Goal: Task Accomplishment & Management: Complete application form

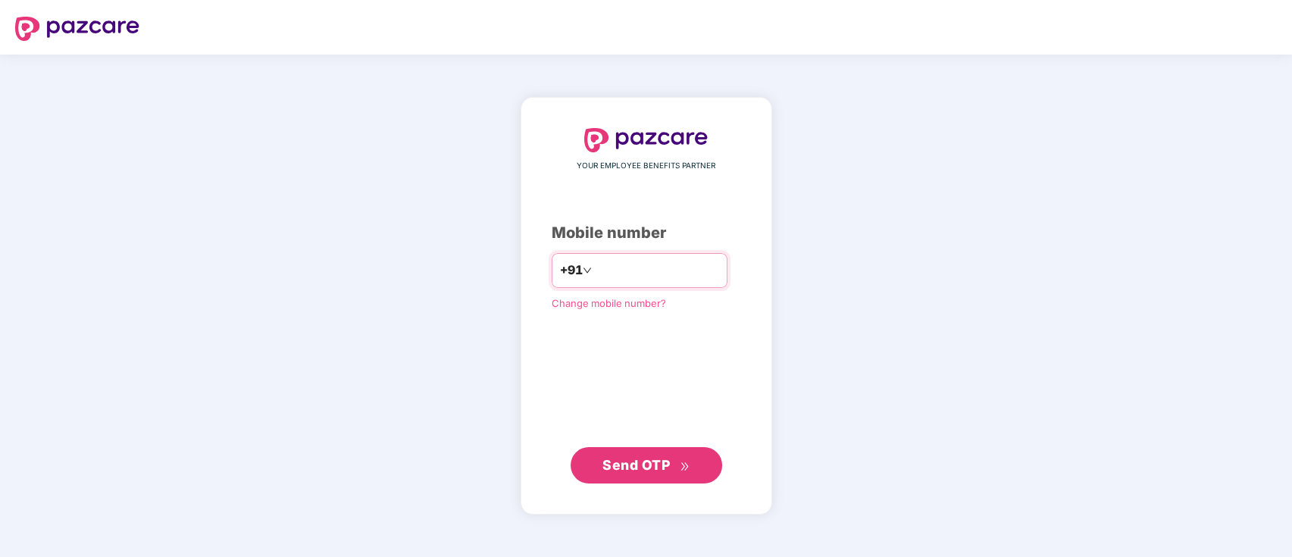
click at [627, 278] on input "number" at bounding box center [657, 270] width 124 height 24
type input "**********"
click at [667, 468] on span "Send OTP" at bounding box center [635, 464] width 67 height 16
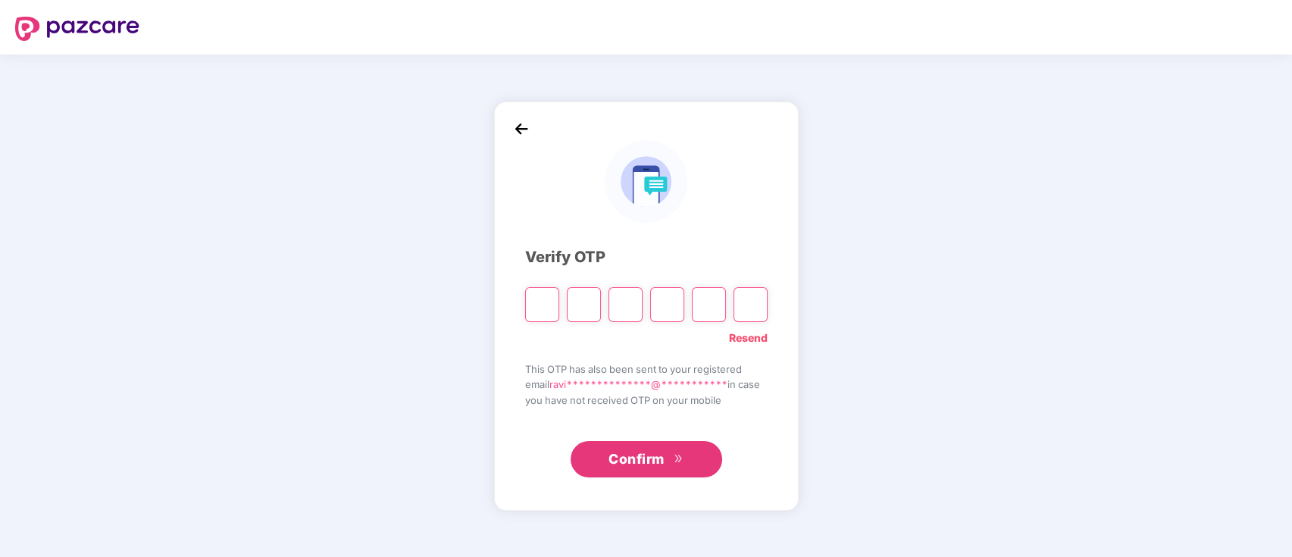
paste input "*"
type input "*"
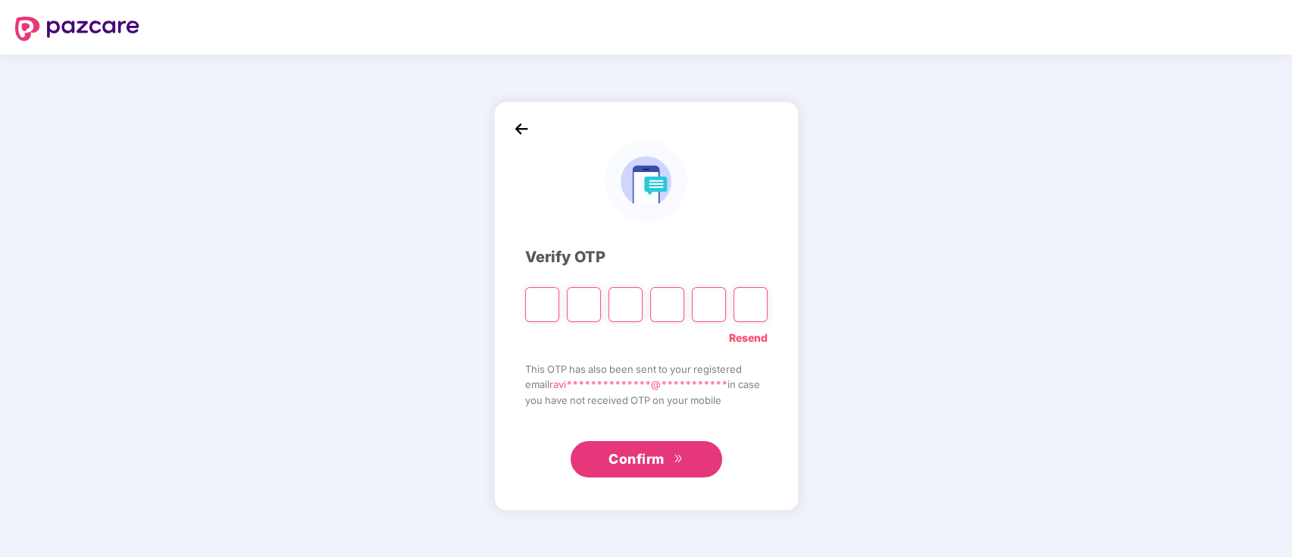
type input "*"
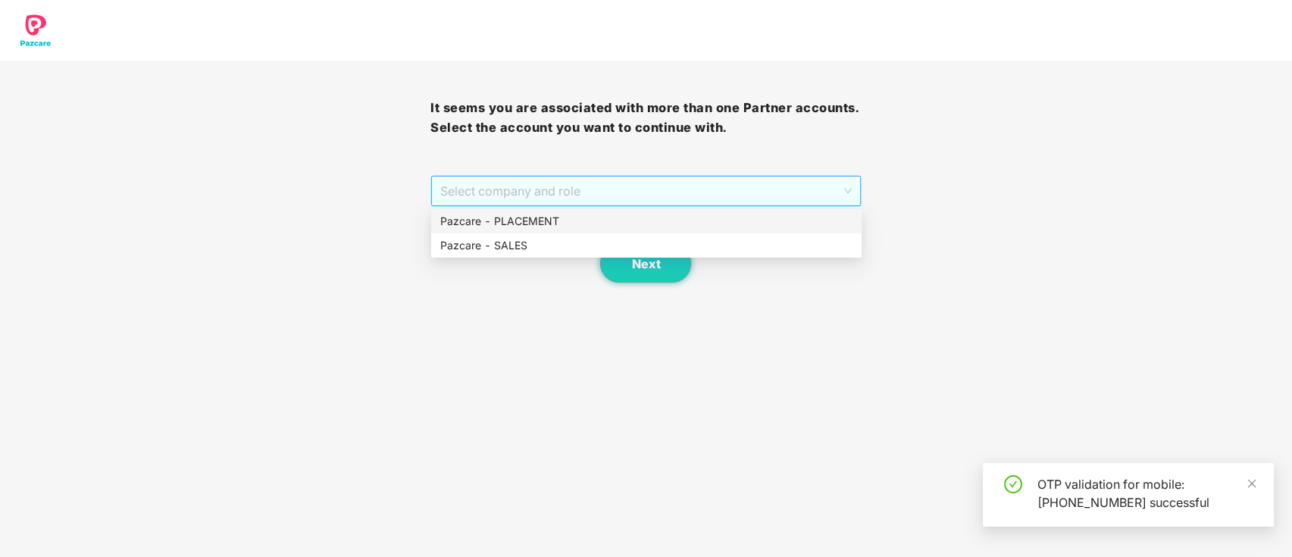
click at [621, 185] on span "Select company and role" at bounding box center [645, 191] width 411 height 29
click at [623, 216] on div "Pazcare - PLACEMENT" at bounding box center [646, 221] width 412 height 17
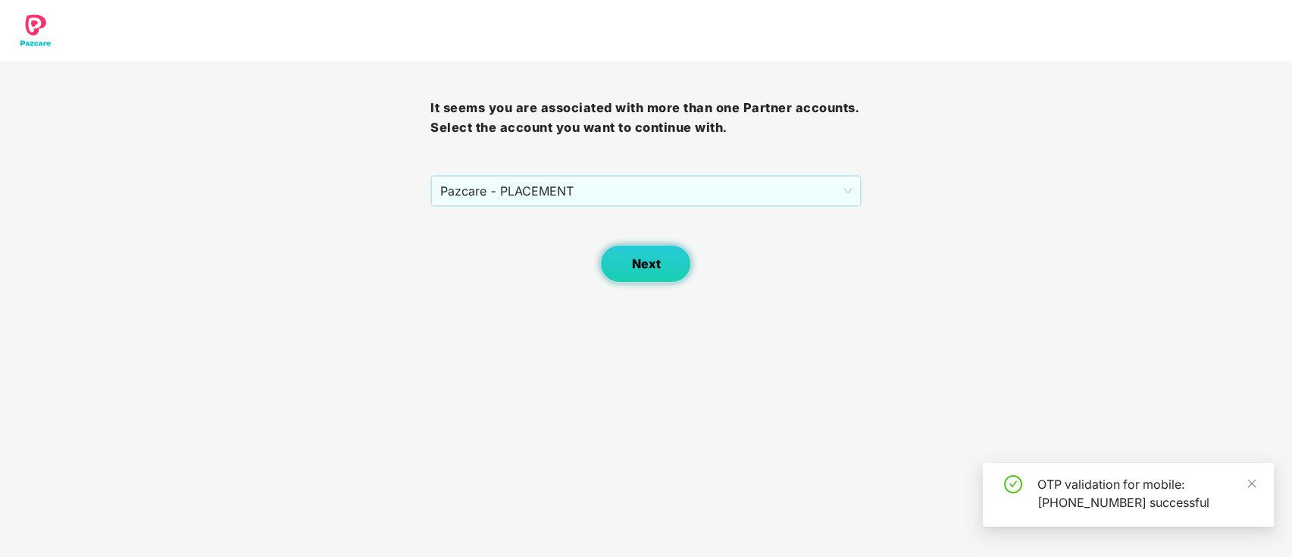
click at [641, 267] on span "Next" at bounding box center [645, 264] width 29 height 14
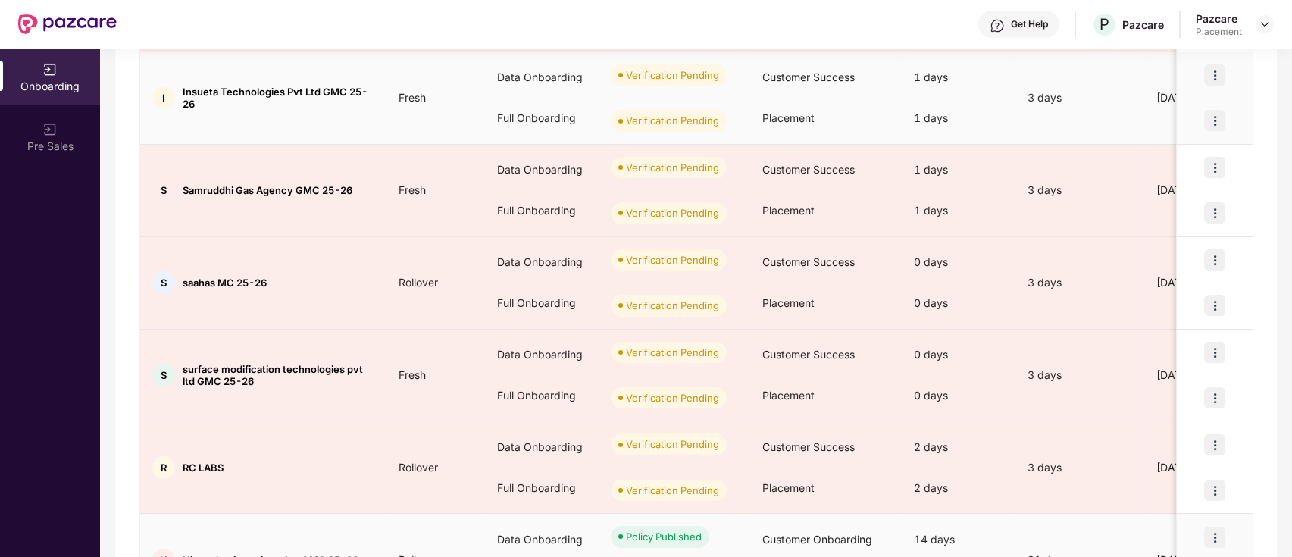
scroll to position [527, 0]
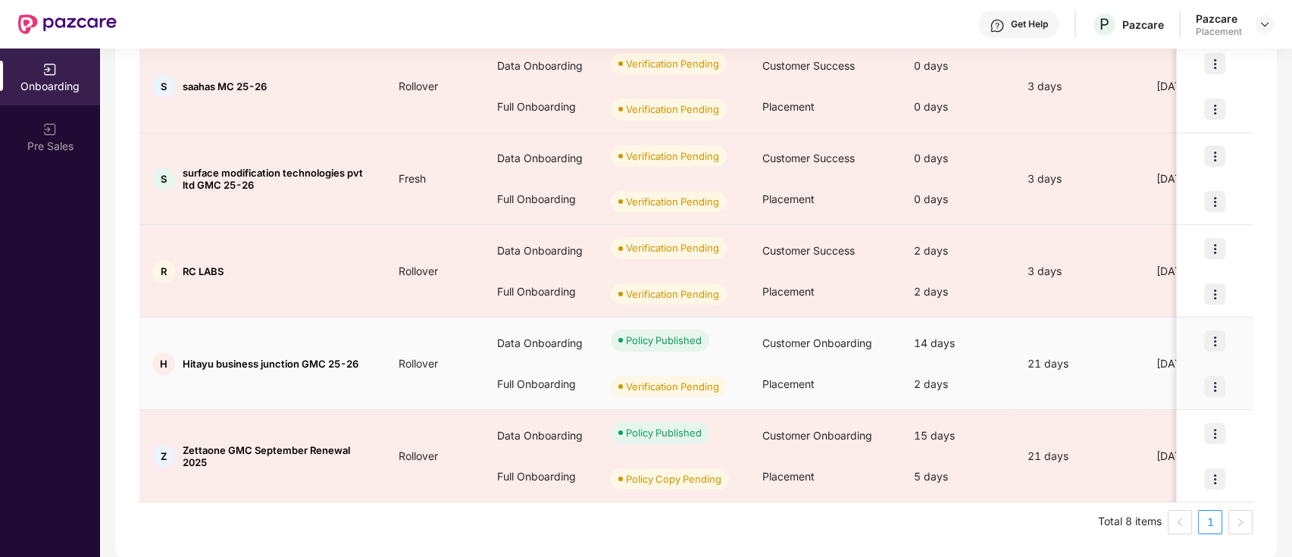
click at [361, 361] on div "H Hitayu business junction GMC 25-26" at bounding box center [263, 363] width 246 height 23
drag, startPoint x: 361, startPoint y: 361, endPoint x: 182, endPoint y: 360, distance: 179.5
click at [182, 360] on div "H Hitayu business junction GMC 25-26" at bounding box center [263, 363] width 246 height 23
copy span "Hitayu business junction GMC 25-26"
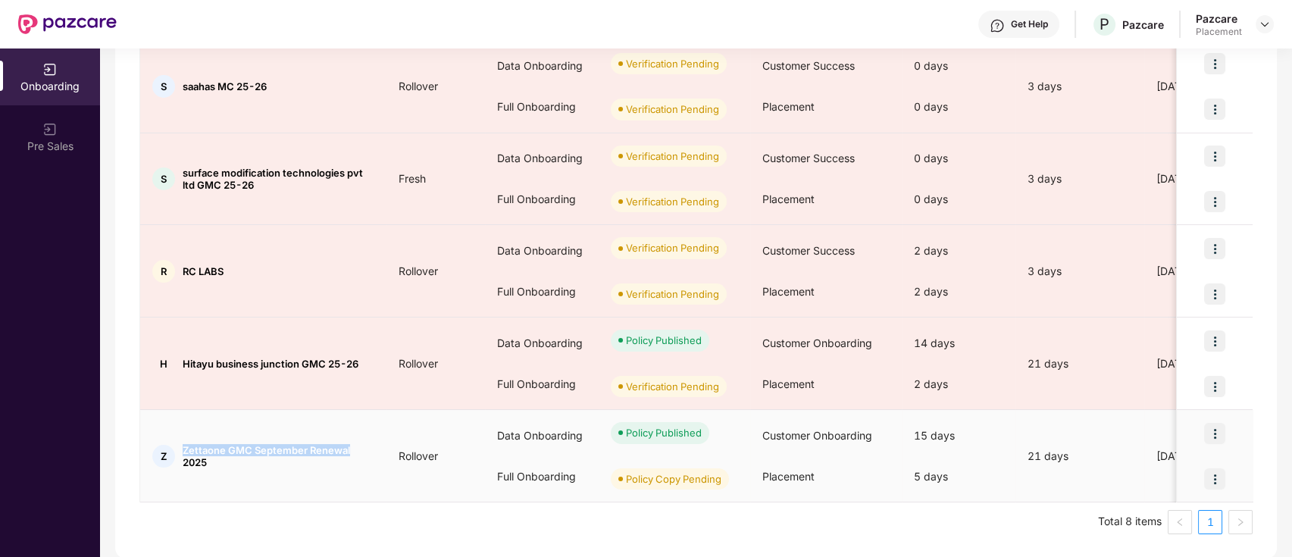
drag, startPoint x: 349, startPoint y: 449, endPoint x: 175, endPoint y: 441, distance: 174.4
click at [175, 441] on td "Z Zettaone GMC September Renewal 2025" at bounding box center [263, 456] width 246 height 92
copy div "Zettaone GMC September Renewal"
click at [175, 441] on td "Z Zettaone GMC September Renewal 2025" at bounding box center [263, 456] width 246 height 92
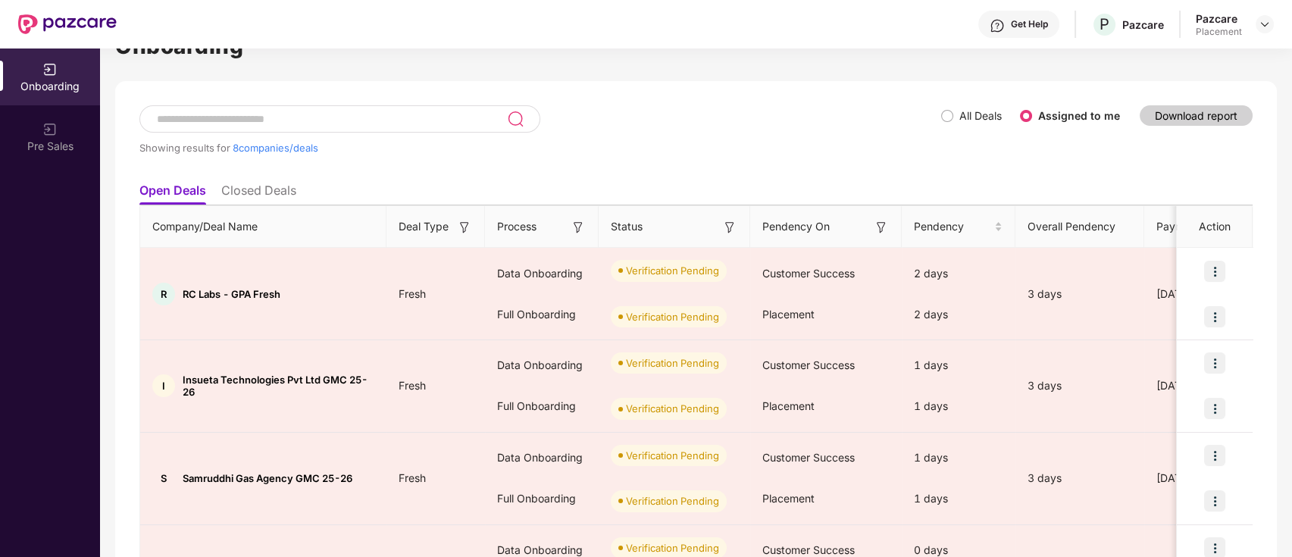
scroll to position [0, 0]
